Goal: Task Accomplishment & Management: Use online tool/utility

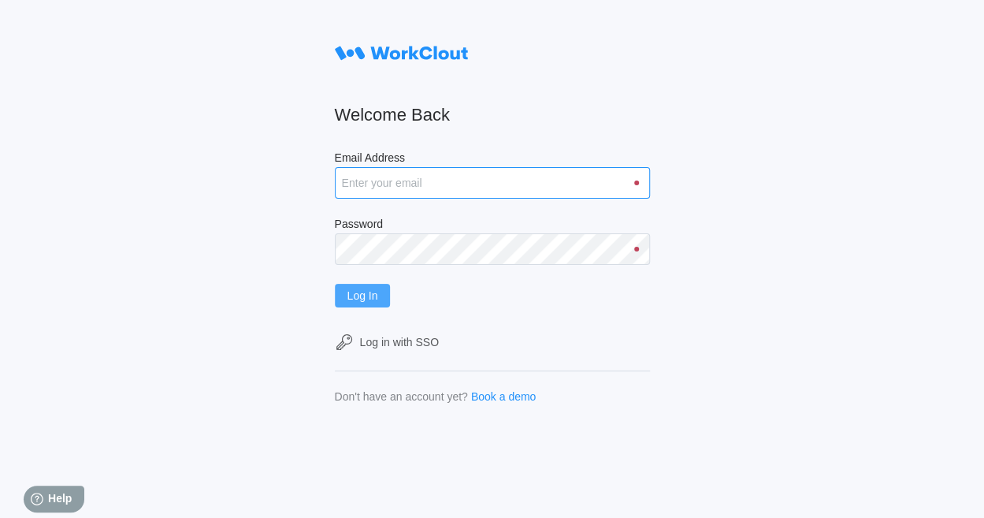
type input "[EMAIL_ADDRESS][DOMAIN_NAME]"
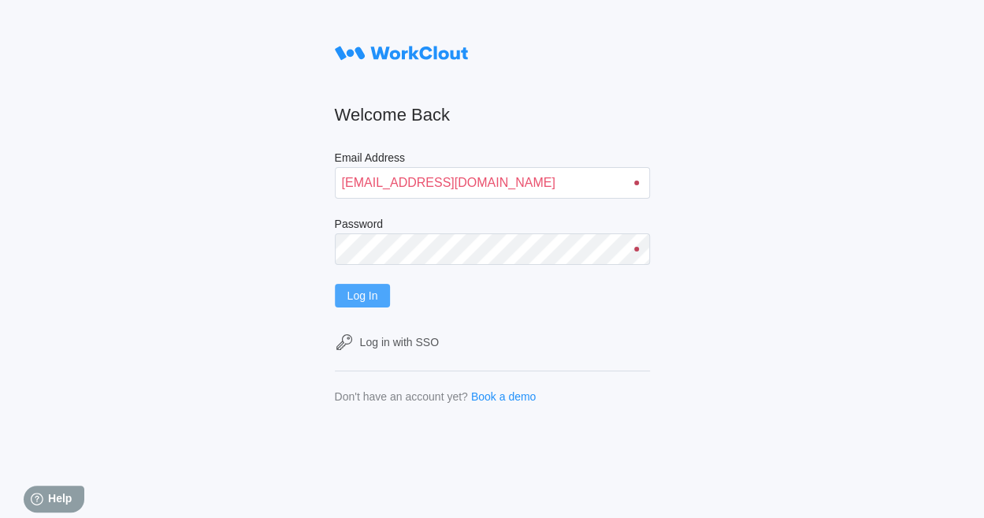
click at [372, 298] on span "Log In" at bounding box center [362, 295] width 31 height 11
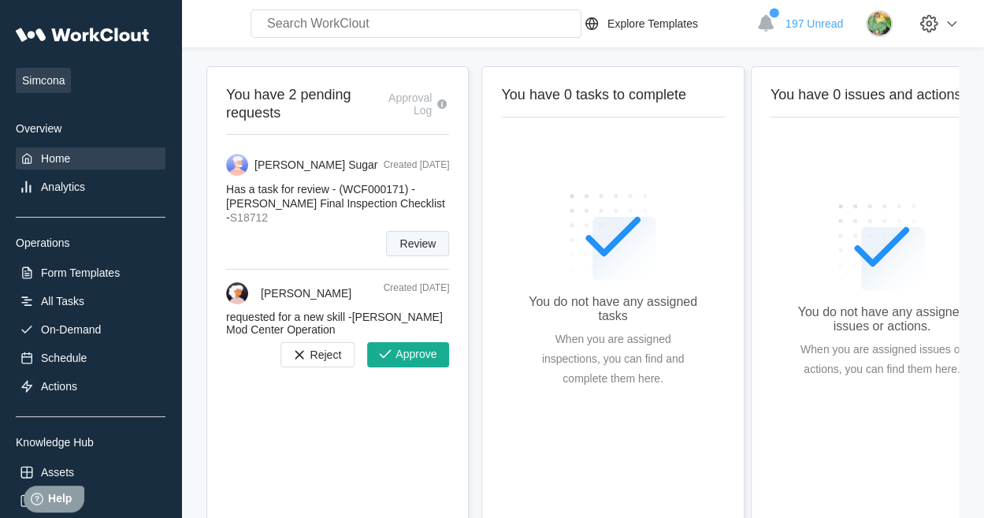
click at [404, 242] on span "Review" at bounding box center [417, 243] width 36 height 11
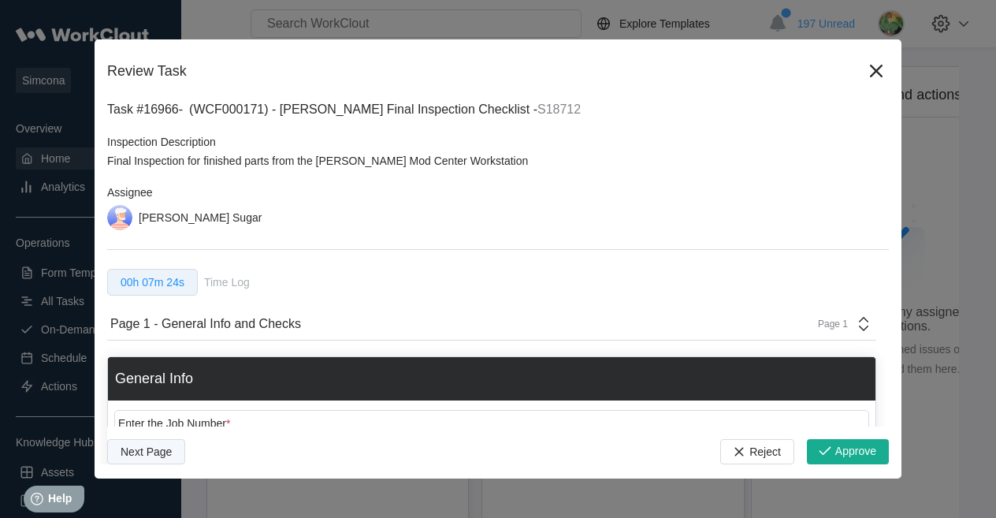
click at [149, 456] on span "Next Page" at bounding box center [146, 451] width 51 height 11
type textarea "x"
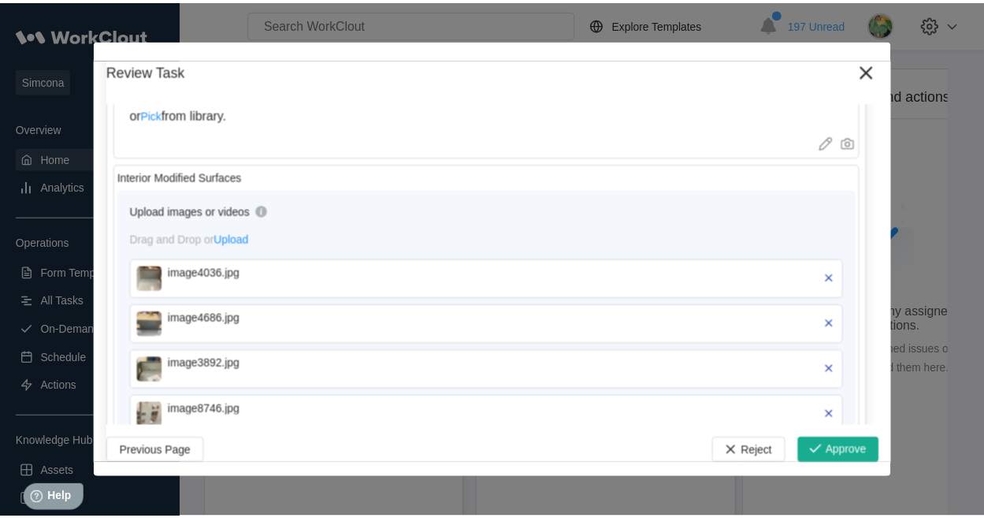
scroll to position [469, 0]
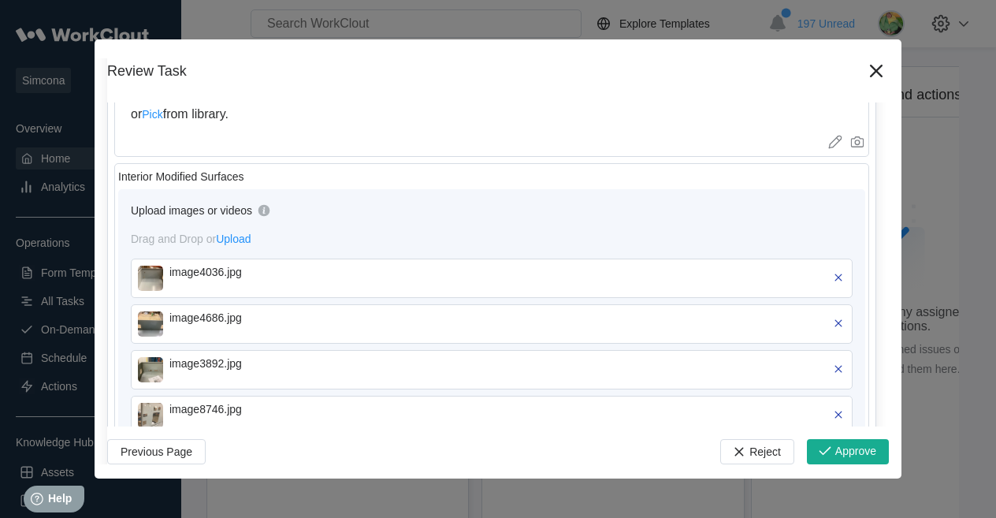
click at [150, 285] on img at bounding box center [150, 277] width 25 height 25
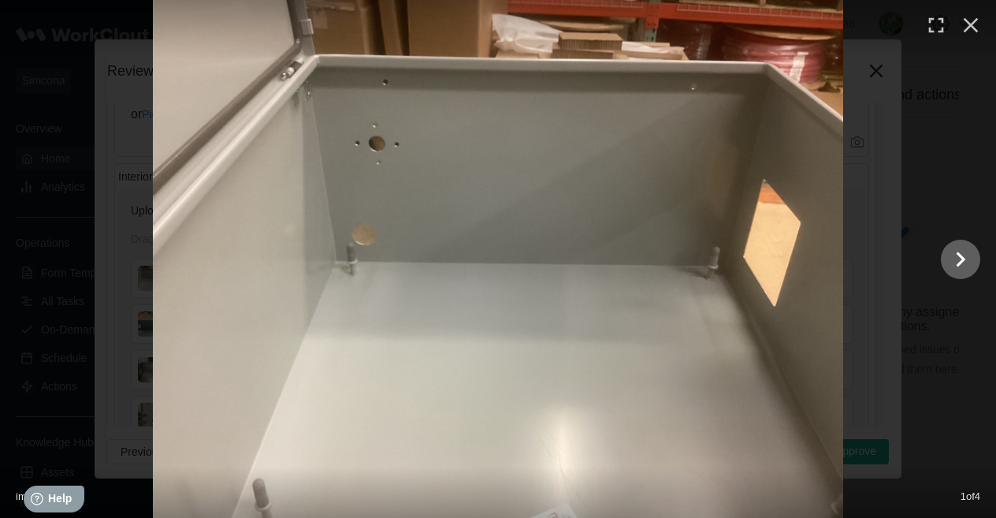
click at [959, 259] on icon "Show slide 2 of 4" at bounding box center [960, 259] width 30 height 38
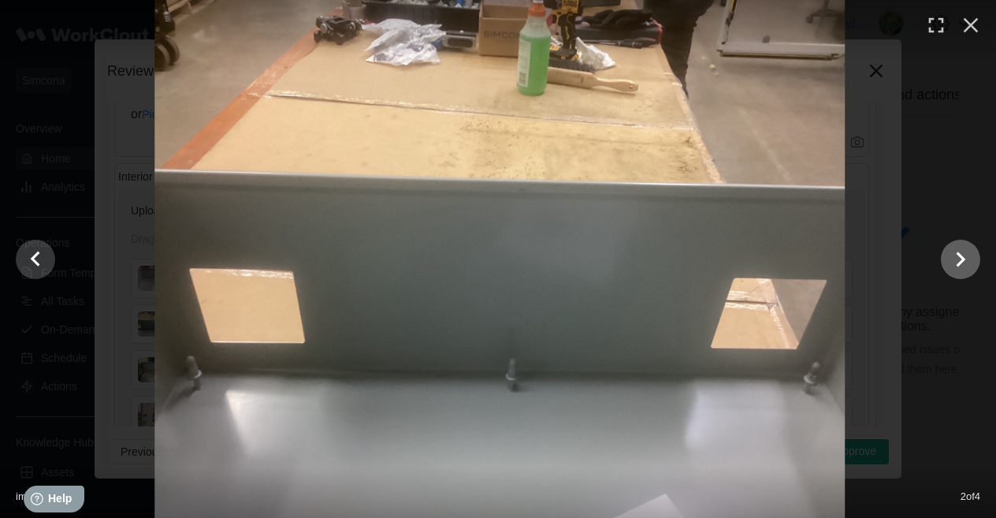
click at [959, 259] on icon "Show slide 3 of 4" at bounding box center [960, 259] width 30 height 38
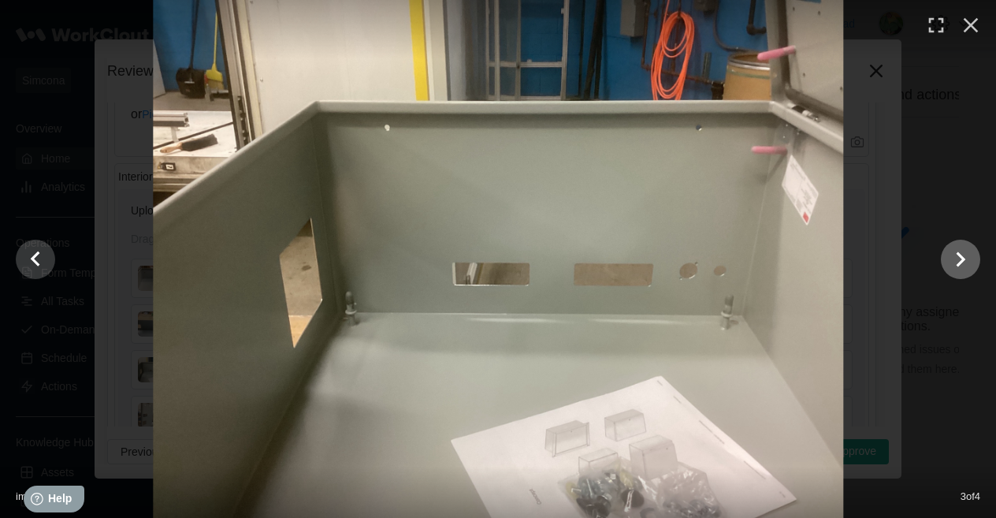
click at [959, 259] on icon "Show slide 4 of 4" at bounding box center [960, 259] width 30 height 38
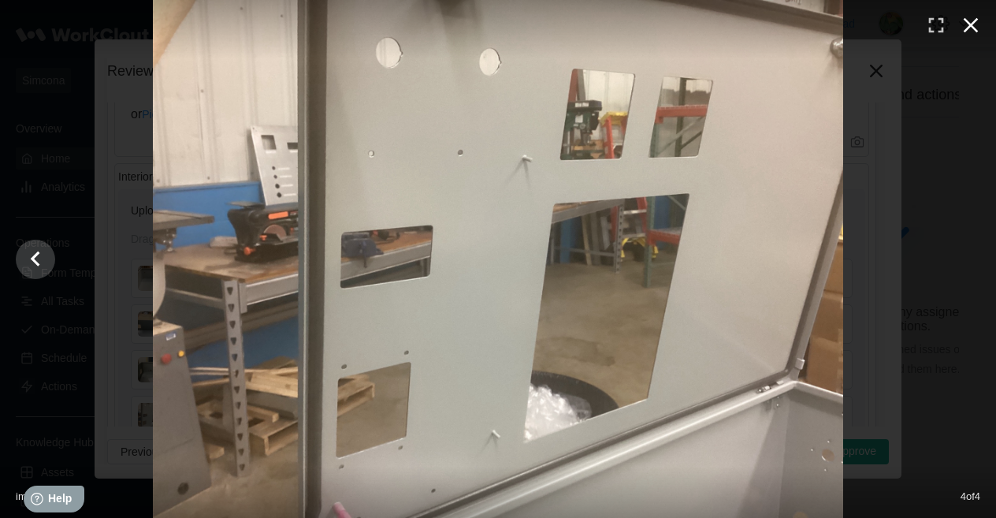
click at [969, 24] on icon "button" at bounding box center [970, 25] width 15 height 15
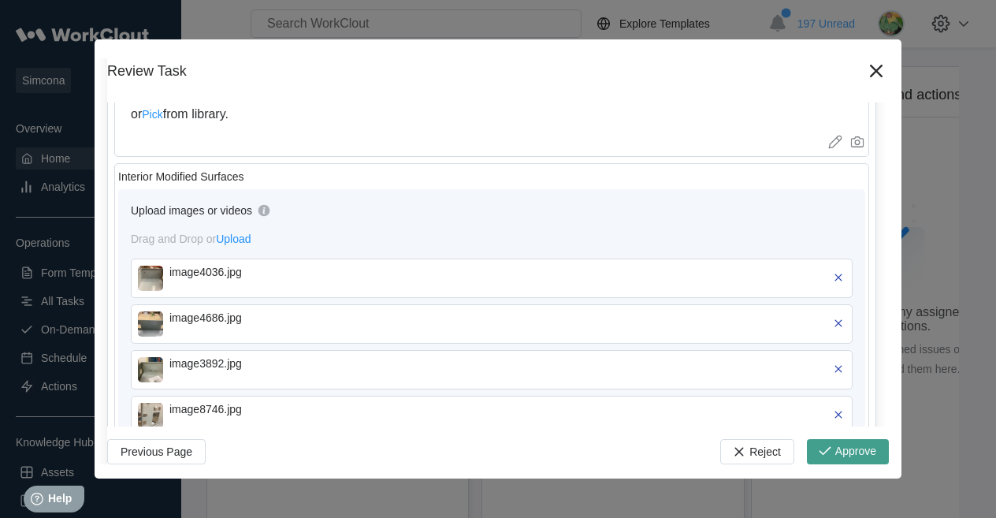
click at [821, 458] on button "Approve" at bounding box center [848, 451] width 82 height 25
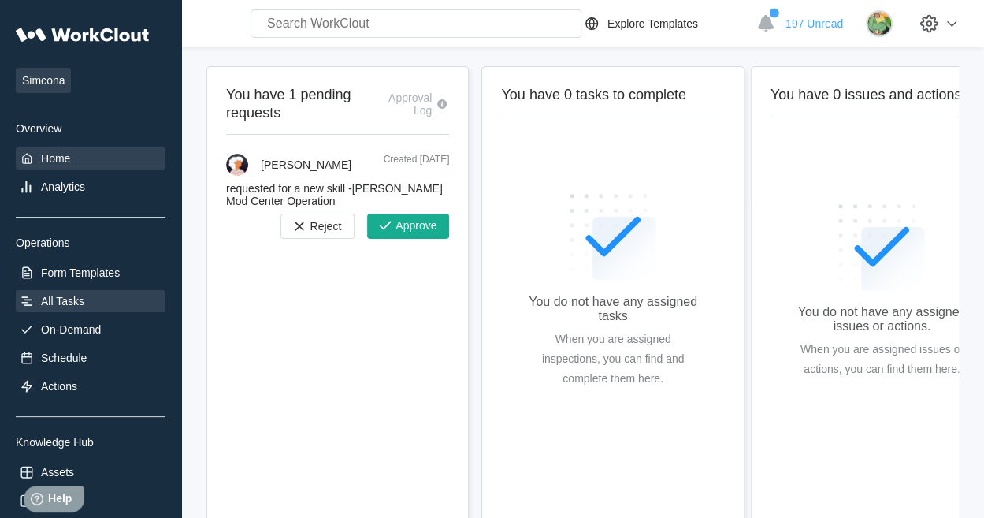
click at [69, 300] on div "All Tasks" at bounding box center [62, 301] width 43 height 13
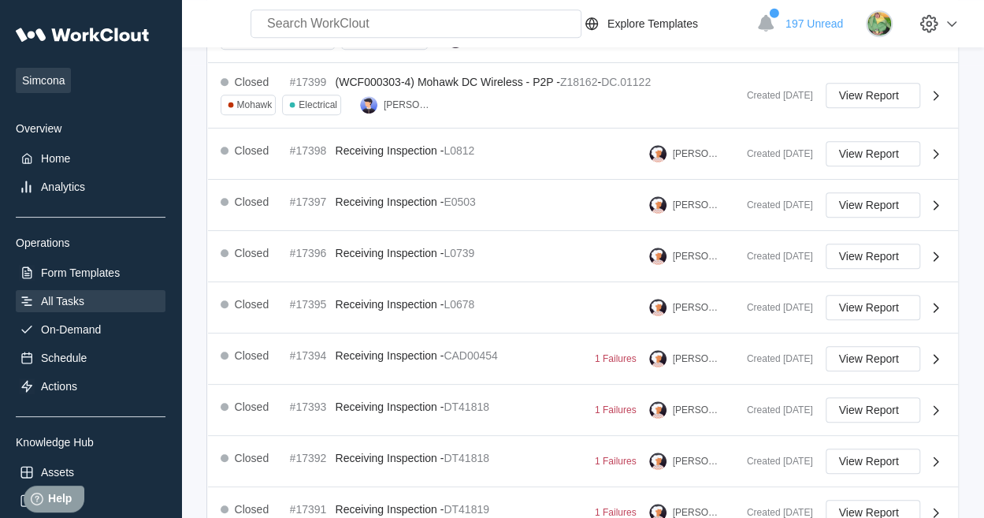
scroll to position [536, 0]
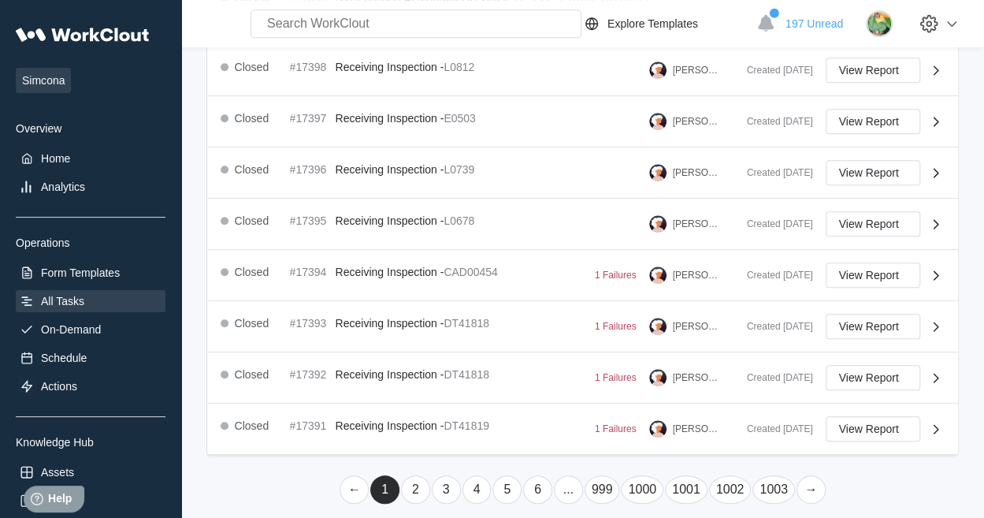
click at [415, 480] on link "2" at bounding box center [415, 489] width 29 height 28
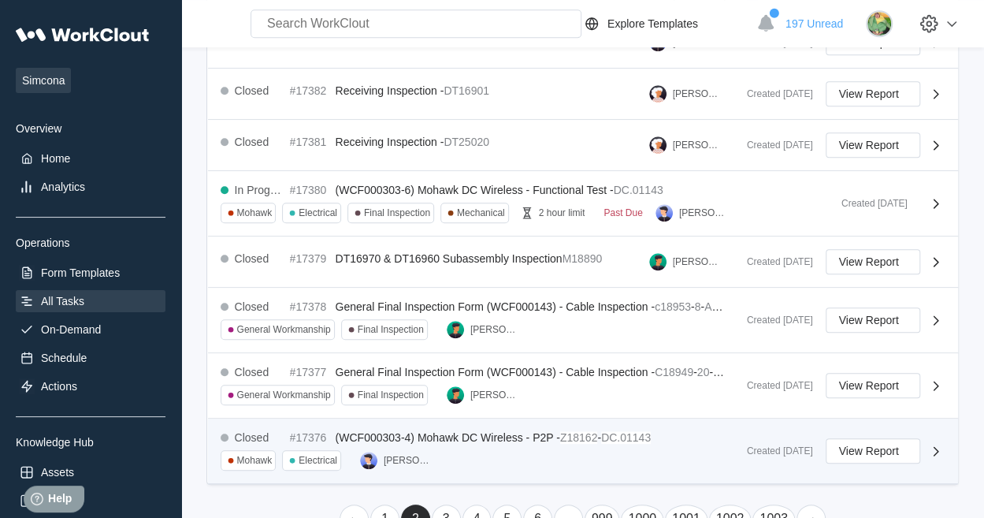
scroll to position [541, 0]
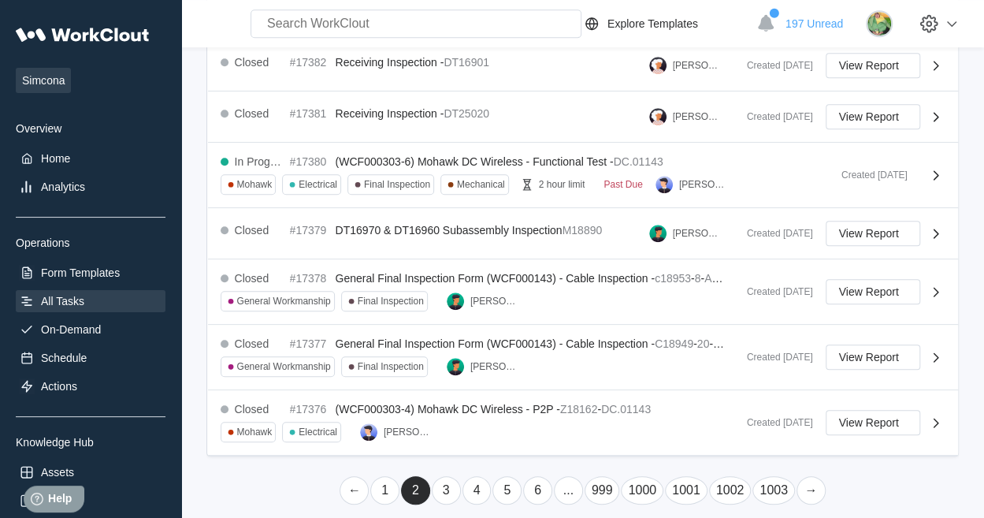
click at [447, 477] on link "3" at bounding box center [446, 490] width 29 height 28
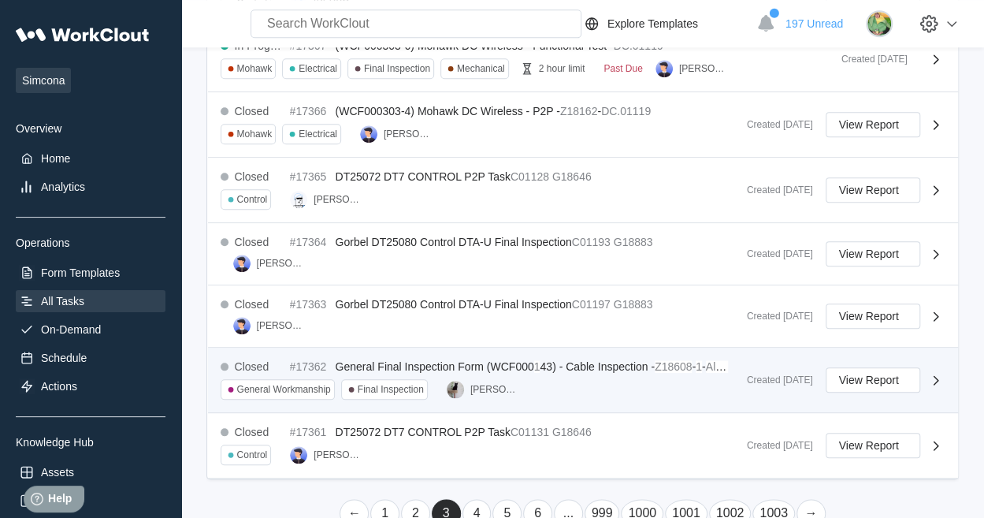
scroll to position [660, 0]
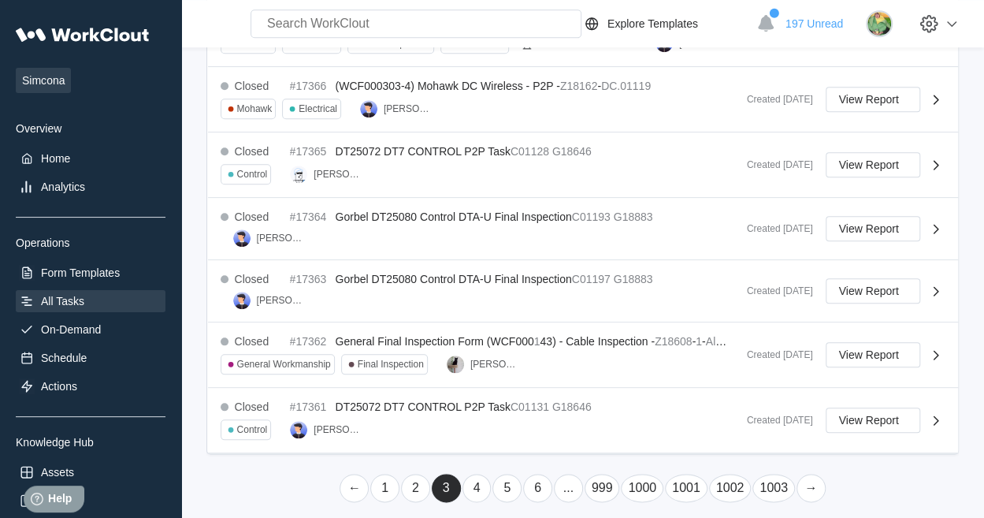
click at [482, 473] on link "4" at bounding box center [476, 487] width 29 height 28
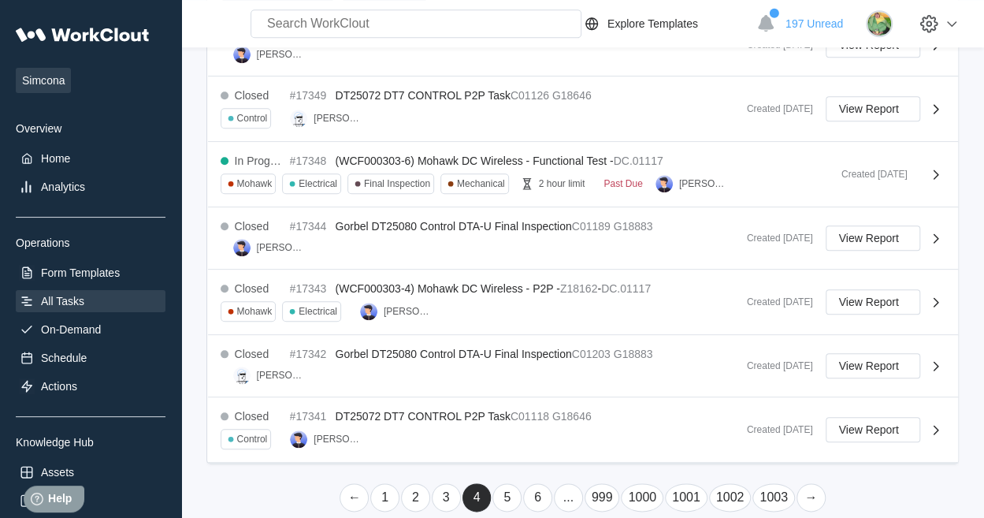
scroll to position [666, 0]
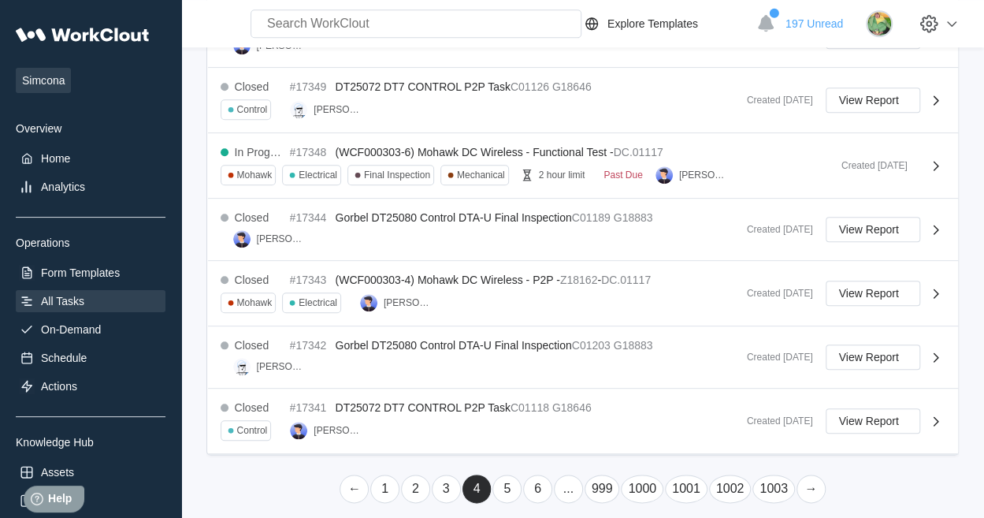
click at [503, 474] on link "5" at bounding box center [506, 488] width 29 height 28
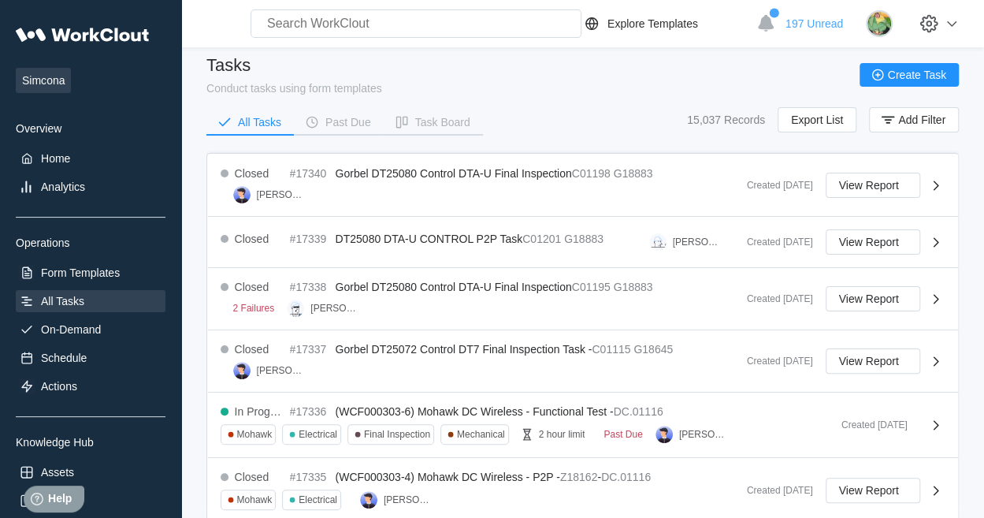
scroll to position [9, 0]
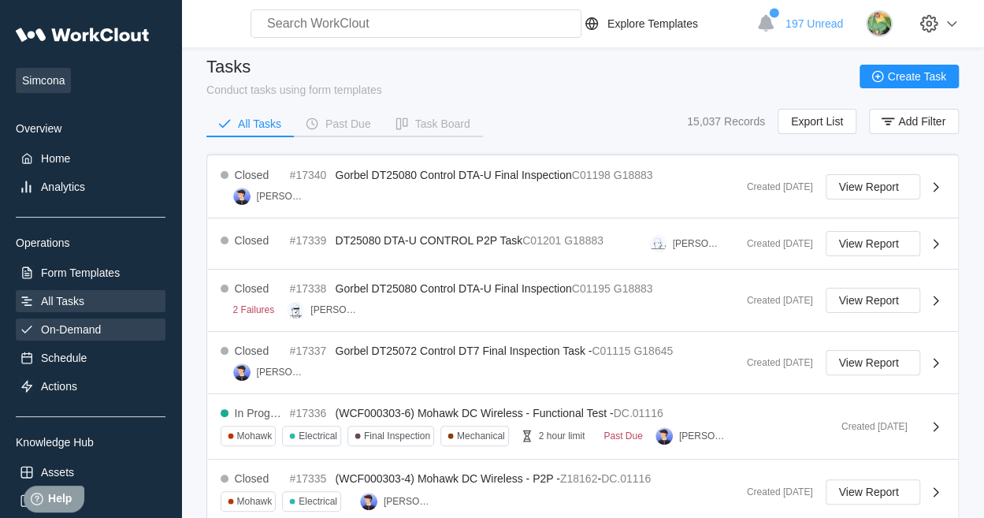
click at [71, 332] on div "On-Demand" at bounding box center [71, 329] width 60 height 13
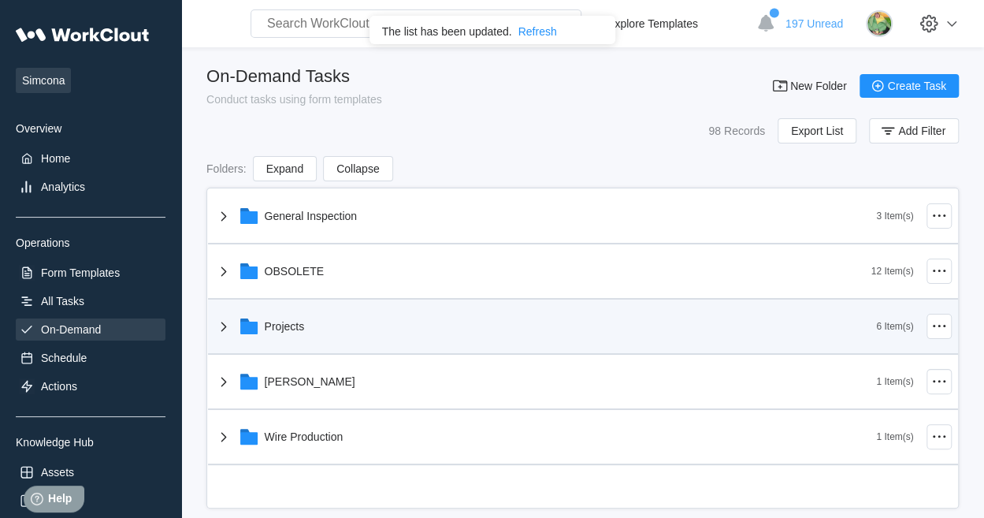
click at [289, 330] on div "Projects" at bounding box center [285, 326] width 40 height 13
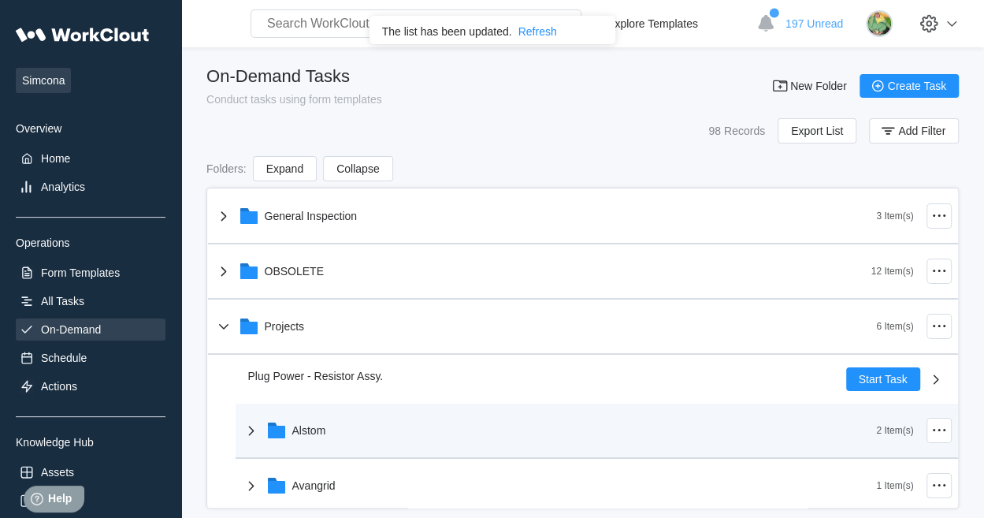
click at [307, 439] on div "Alstom" at bounding box center [559, 430] width 635 height 41
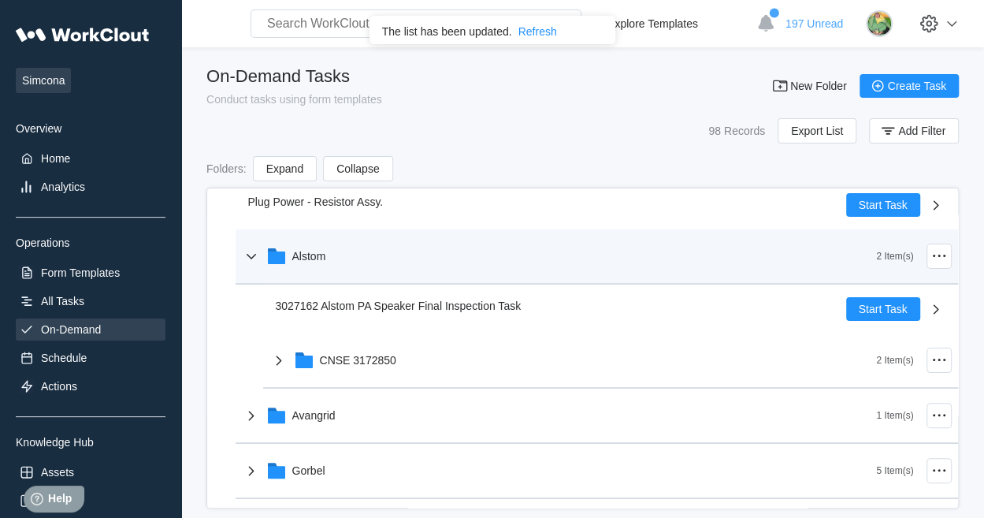
scroll to position [182, 0]
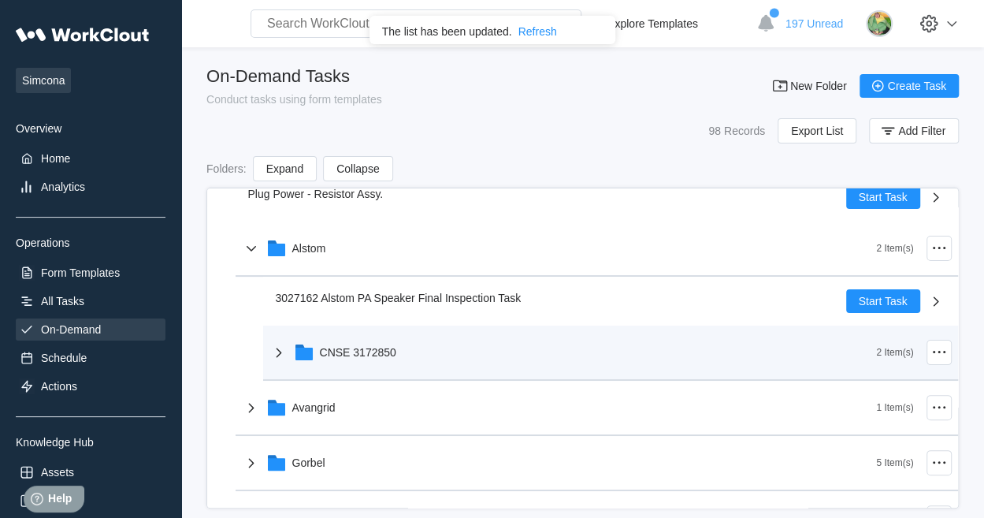
click at [350, 349] on div "CNSE 3172850" at bounding box center [358, 352] width 76 height 13
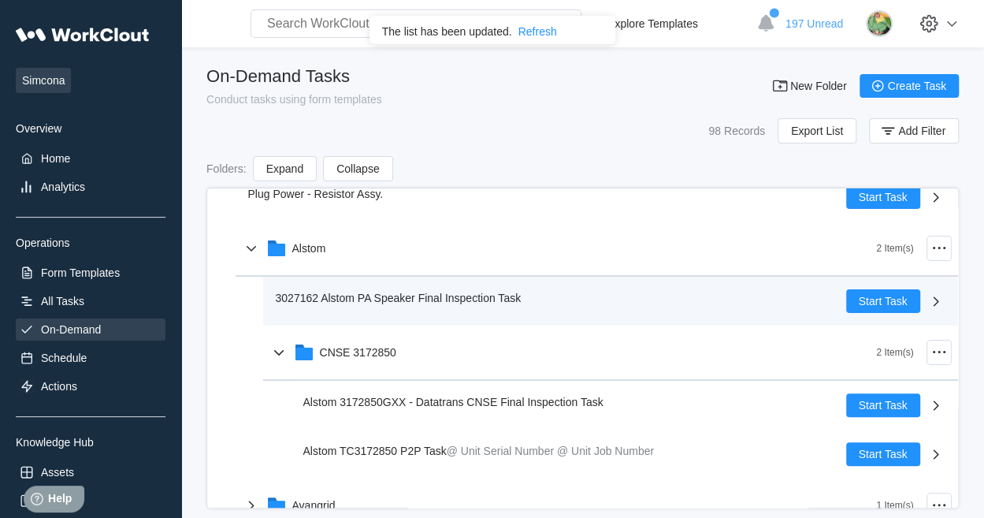
scroll to position [0, 0]
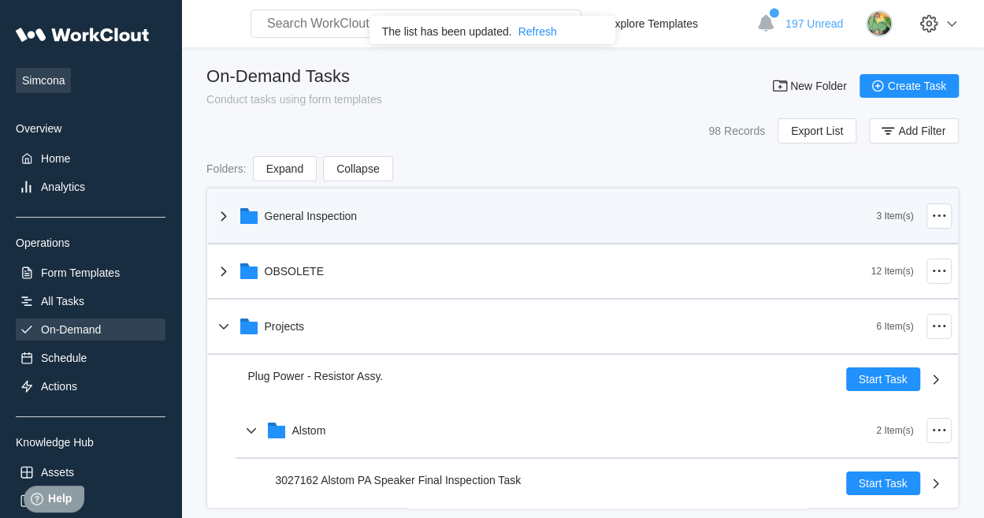
click at [317, 211] on div "General Inspection" at bounding box center [311, 216] width 93 height 13
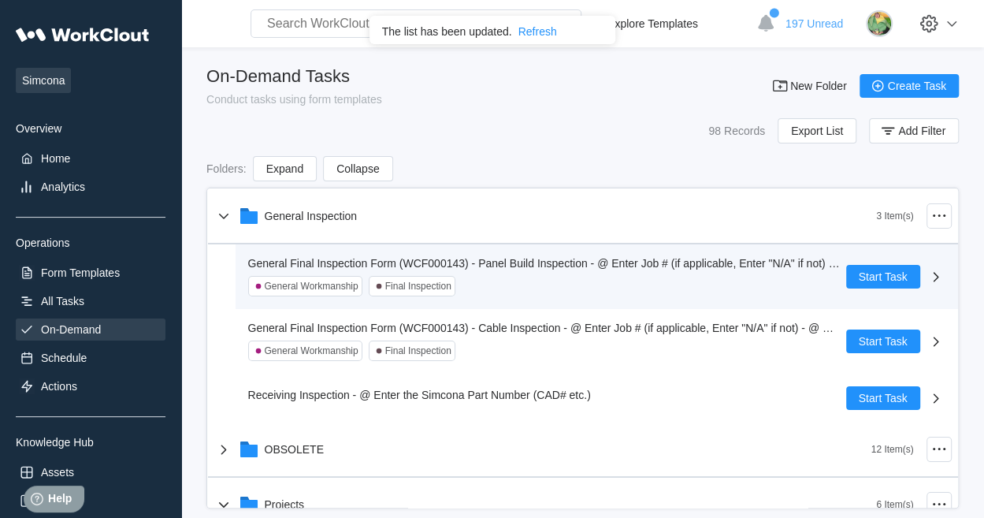
click at [518, 263] on span "General Final Inspection Form (WCF000143) - Panel Build Inspection - @ Enter Jo…" at bounding box center [633, 263] width 770 height 13
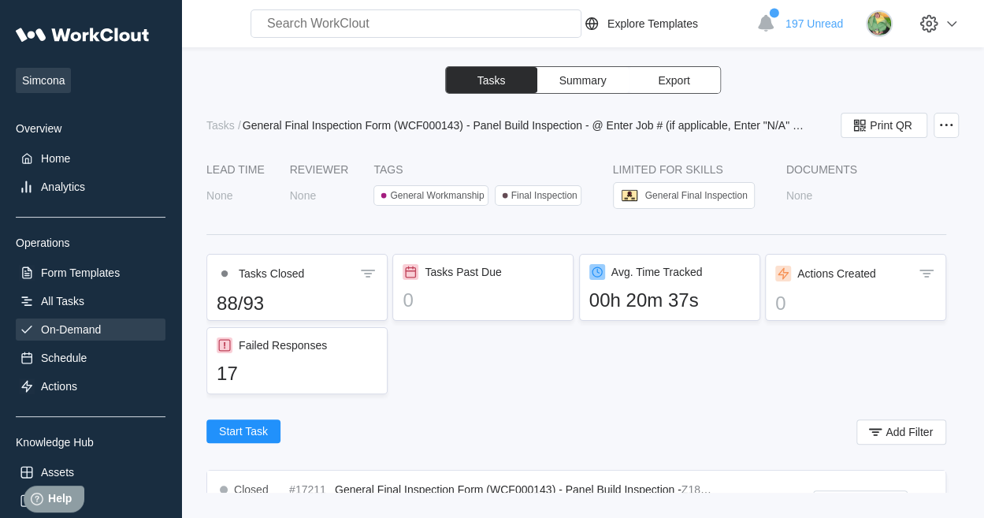
click at [78, 329] on div "On-Demand" at bounding box center [71, 329] width 60 height 13
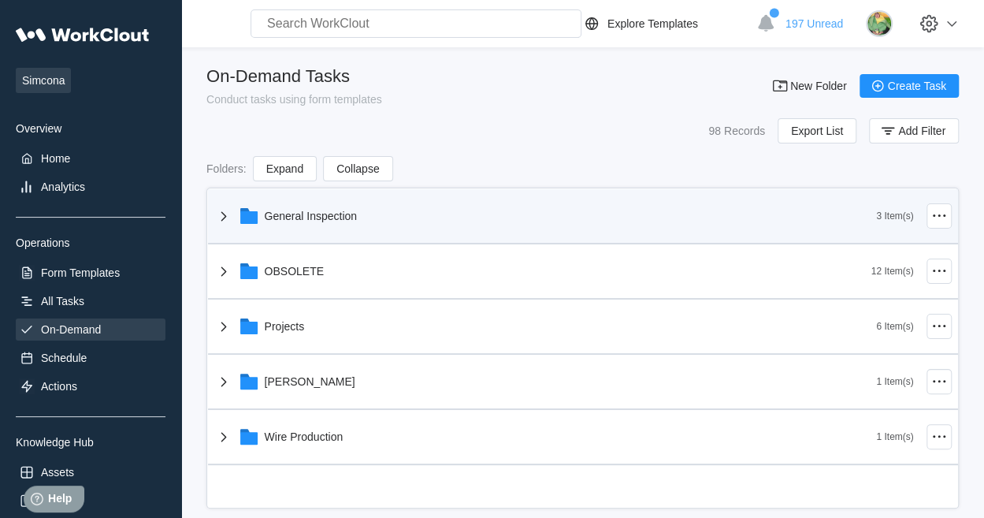
click at [314, 227] on div "General Inspection" at bounding box center [545, 215] width 663 height 41
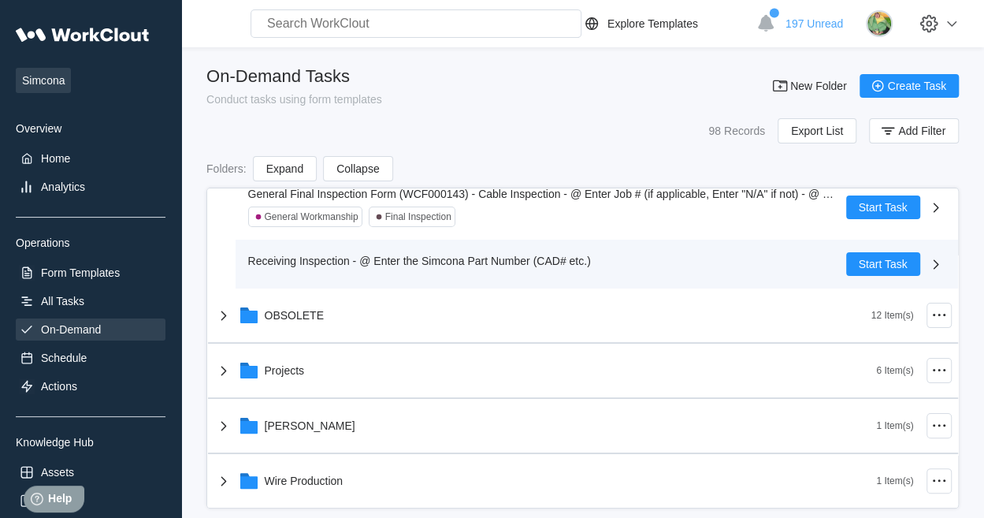
scroll to position [20, 0]
